Goal: Information Seeking & Learning: Learn about a topic

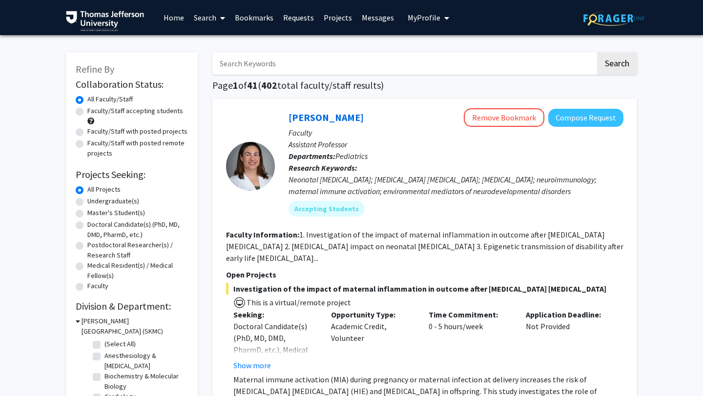
click at [361, 20] on link "Messages" at bounding box center [378, 17] width 42 height 34
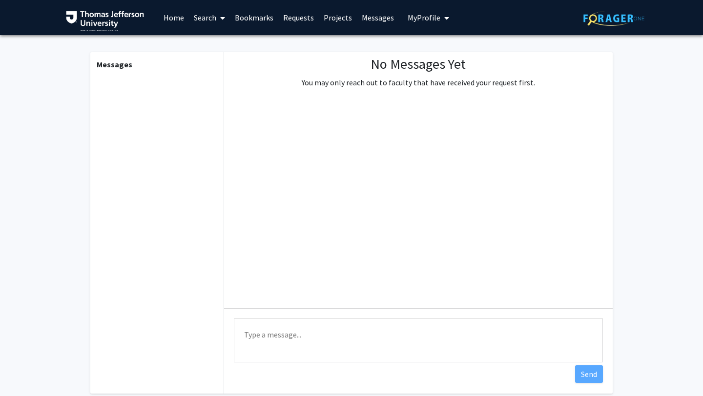
click at [338, 22] on link "Projects" at bounding box center [338, 17] width 38 height 34
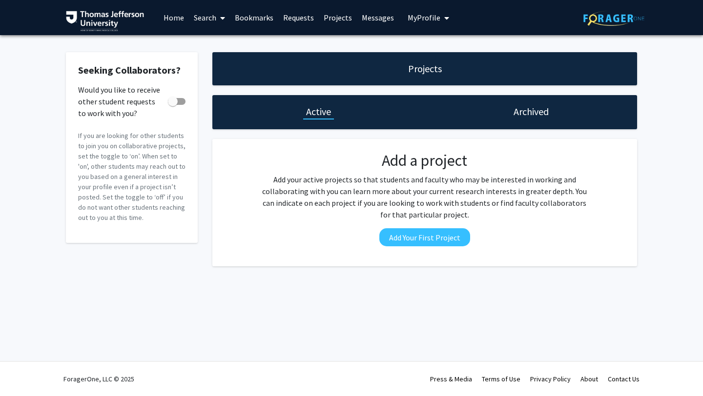
click at [297, 18] on link "Requests" at bounding box center [298, 17] width 41 height 34
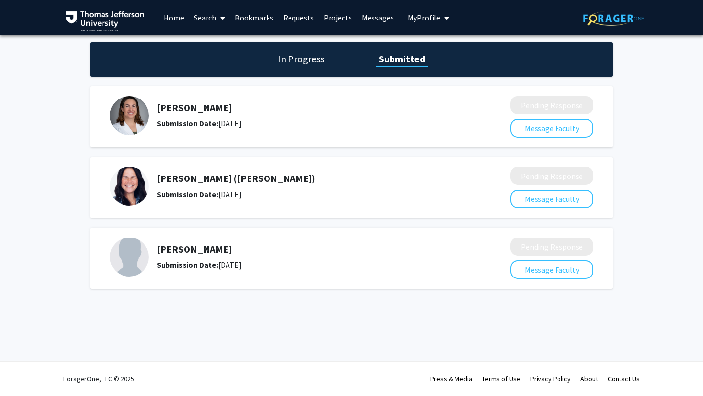
click at [176, 18] on link "Home" at bounding box center [174, 17] width 30 height 34
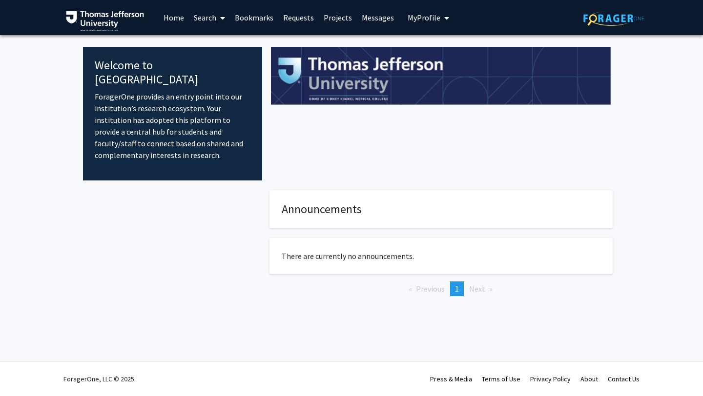
click at [210, 11] on link "Search" at bounding box center [209, 17] width 41 height 34
click at [218, 45] on span "Faculty/Staff" at bounding box center [225, 45] width 72 height 20
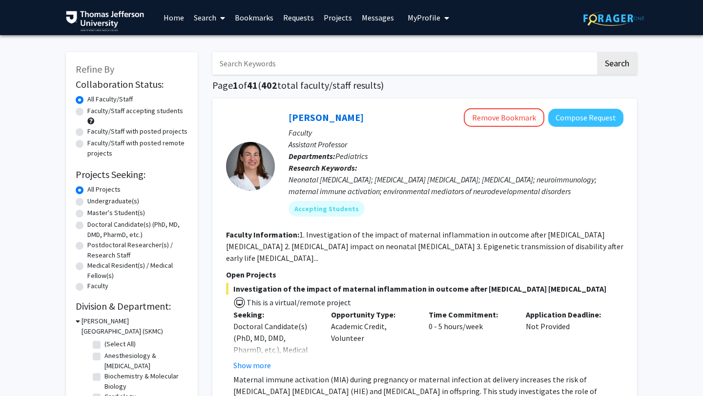
click at [267, 61] on input "Search Keywords" at bounding box center [403, 63] width 383 height 22
click at [597, 52] on button "Search" at bounding box center [617, 63] width 40 height 22
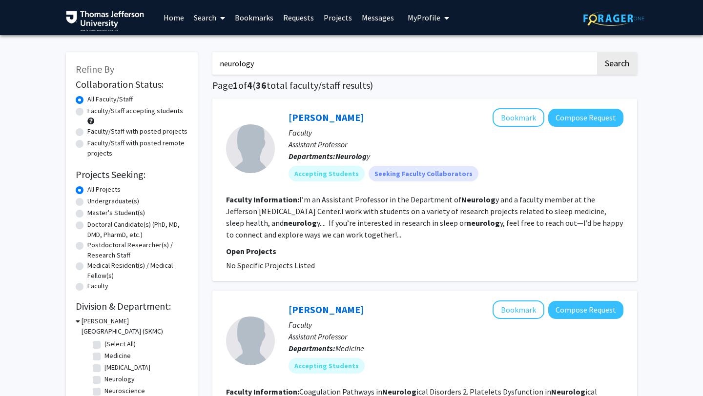
type input "neurology"
click at [597, 52] on button "Search" at bounding box center [617, 63] width 40 height 22
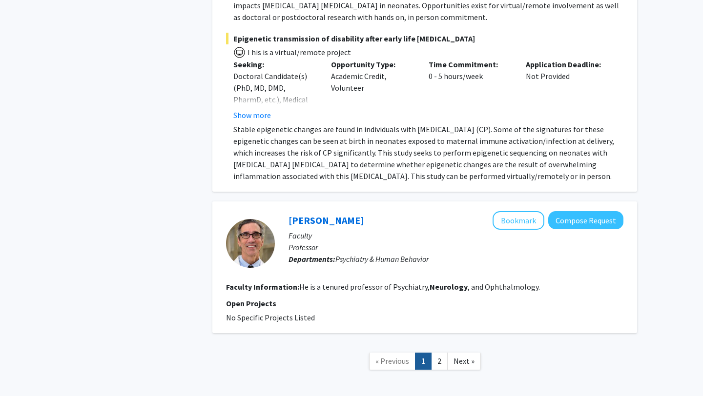
scroll to position [2660, 0]
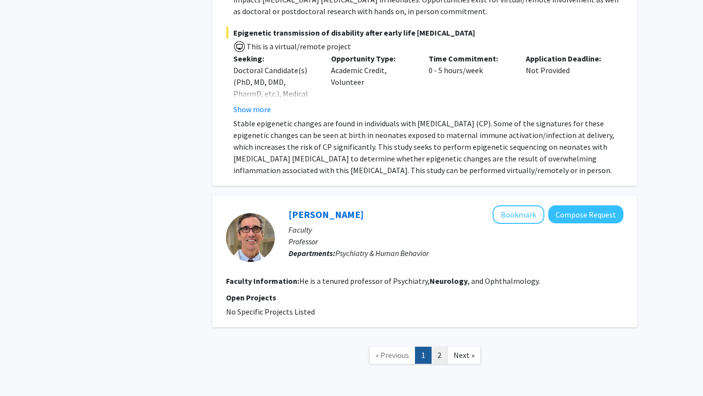
click at [439, 347] on link "2" at bounding box center [439, 355] width 17 height 17
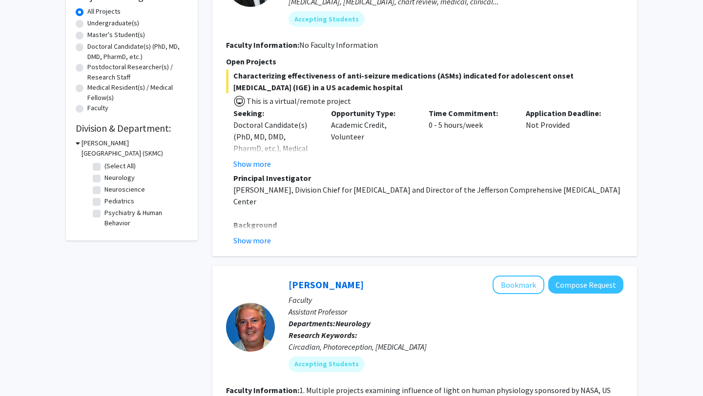
scroll to position [184, 0]
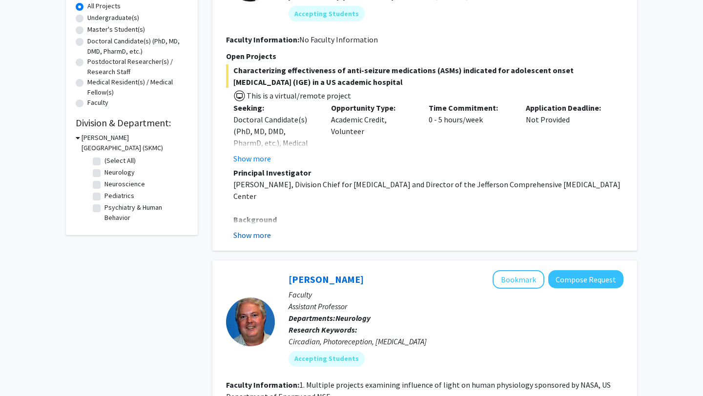
click at [263, 236] on button "Show more" at bounding box center [252, 235] width 38 height 12
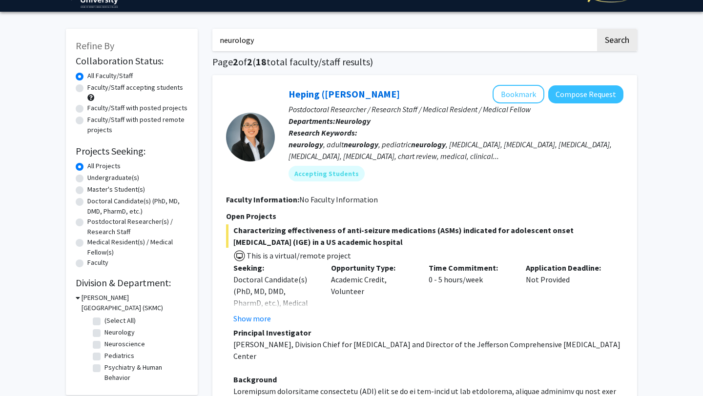
scroll to position [11, 0]
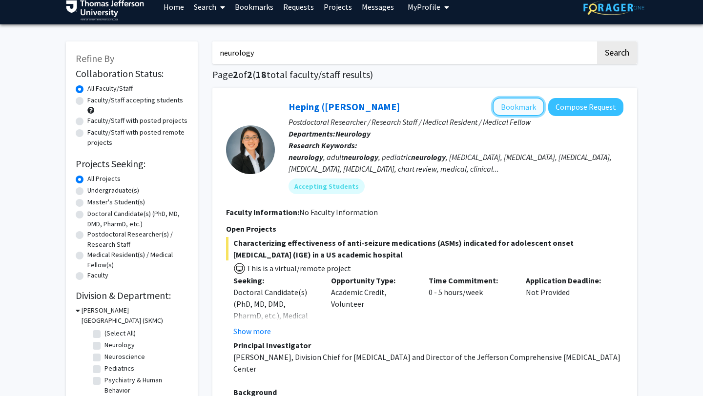
click at [516, 106] on button "Bookmark" at bounding box center [518, 107] width 52 height 19
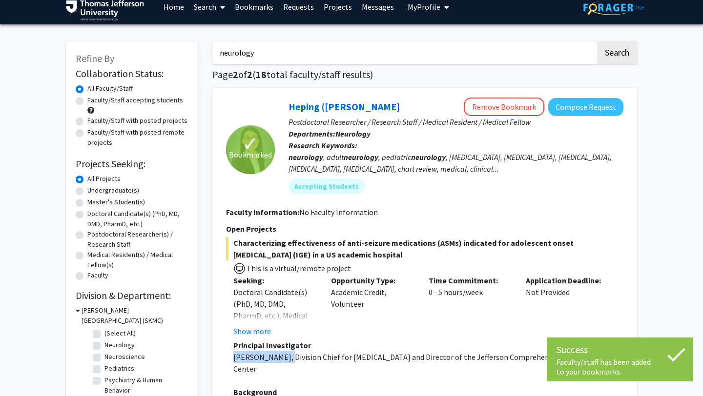
drag, startPoint x: 238, startPoint y: 357, endPoint x: 285, endPoint y: 359, distance: 46.9
click at [285, 359] on p "[PERSON_NAME], Division Chief for [MEDICAL_DATA] and Director of the Jefferson …" at bounding box center [428, 362] width 390 height 23
copy p "[PERSON_NAME]"
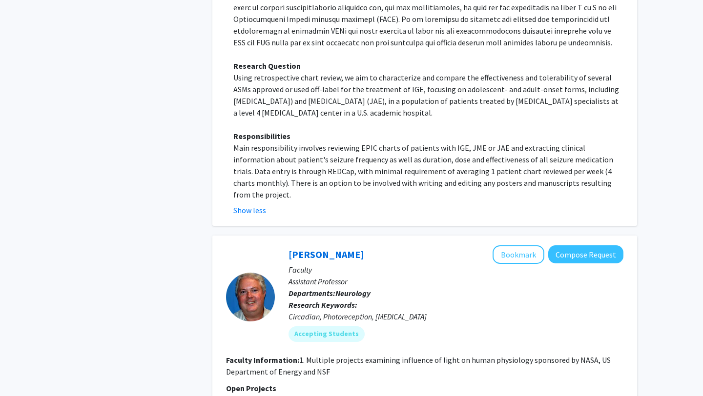
scroll to position [492, 0]
